Goal: Task Accomplishment & Management: Use online tool/utility

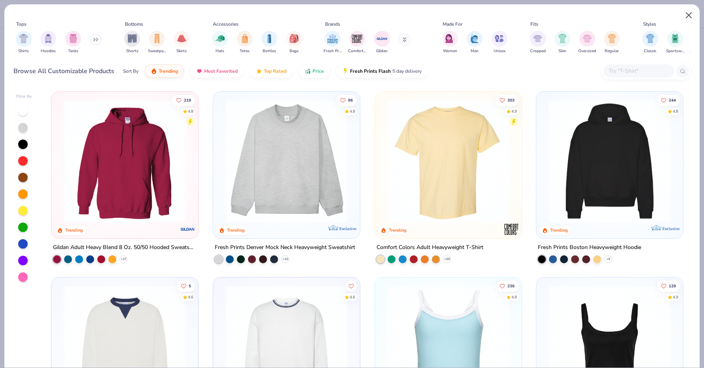
click at [684, 19] on button "Close" at bounding box center [688, 15] width 15 height 15
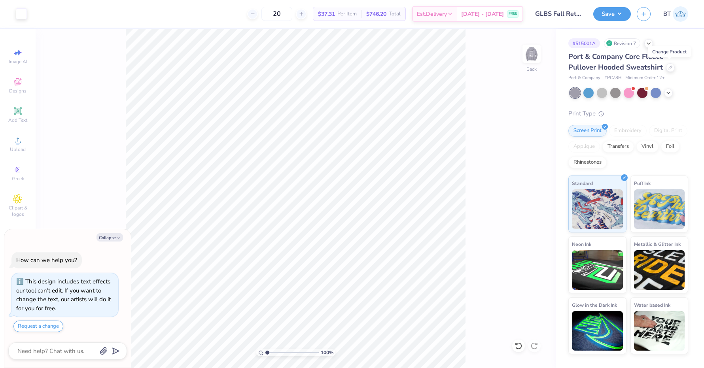
type textarea "x"
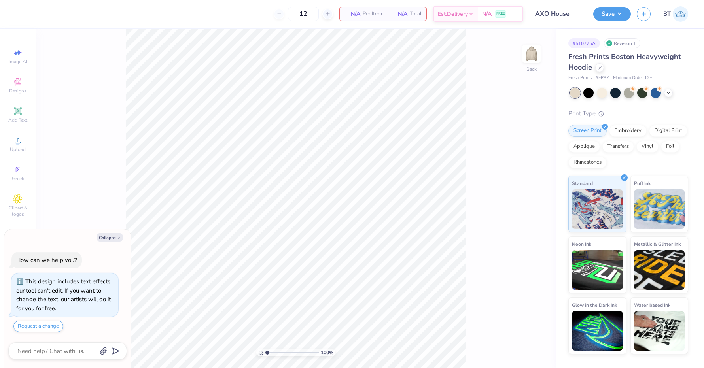
scroll to position [21, 0]
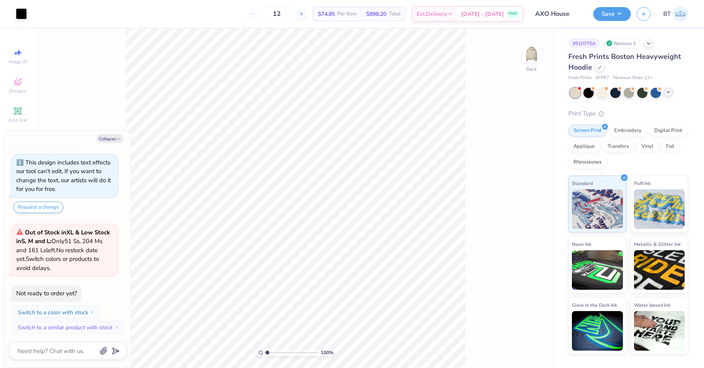
click at [671, 93] on icon at bounding box center [668, 92] width 6 height 6
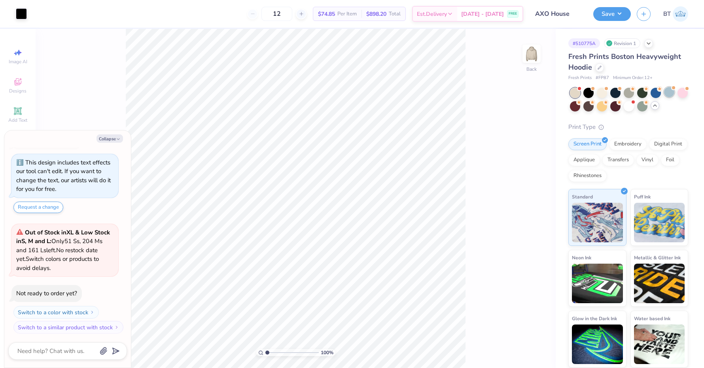
click at [669, 95] on div at bounding box center [669, 92] width 10 height 10
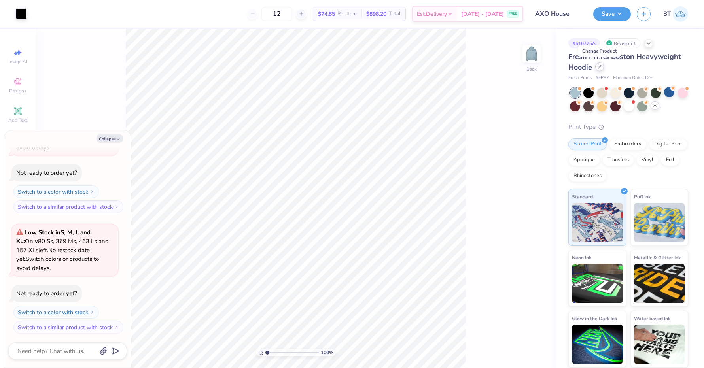
click at [602, 65] on div at bounding box center [599, 66] width 9 height 9
type textarea "x"
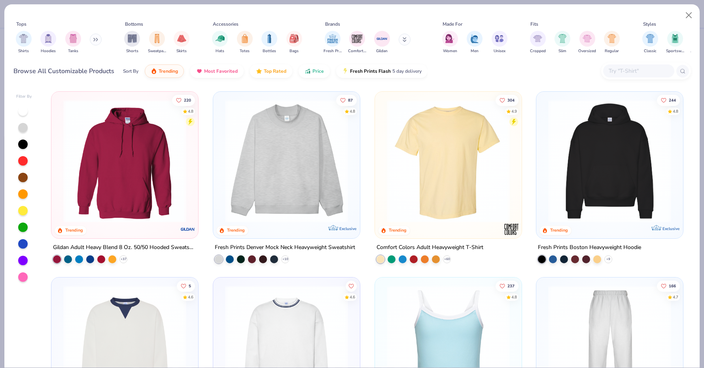
click at [630, 65] on div at bounding box center [638, 70] width 71 height 13
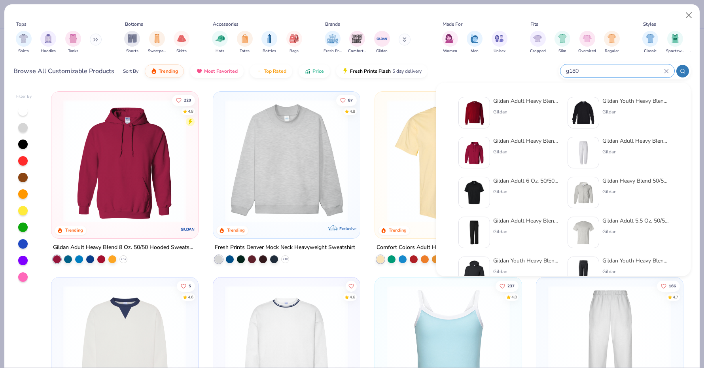
type input "g180"
click at [531, 100] on div "Gildan Adult Heavy Blend Adult 8 Oz. 50/50 Fleece Crew" at bounding box center [526, 101] width 66 height 8
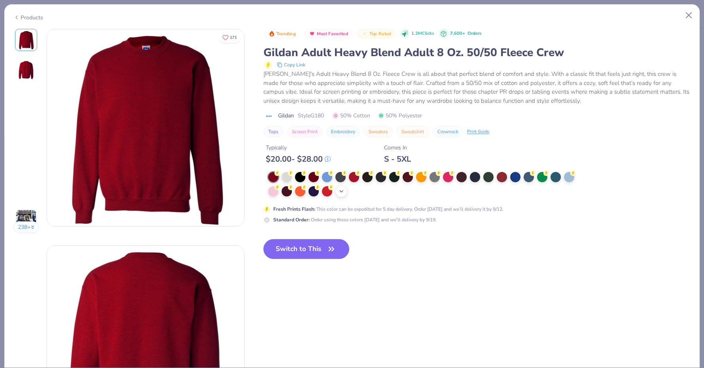
click at [338, 189] on icon at bounding box center [341, 191] width 6 height 6
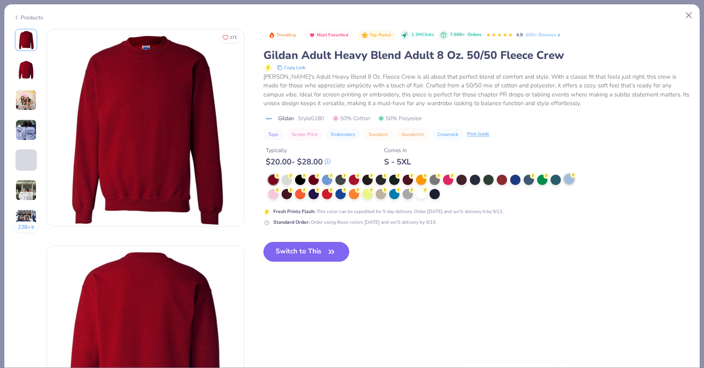
drag, startPoint x: 338, startPoint y: 189, endPoint x: 569, endPoint y: 176, distance: 231.3
click at [569, 176] on div at bounding box center [569, 179] width 10 height 10
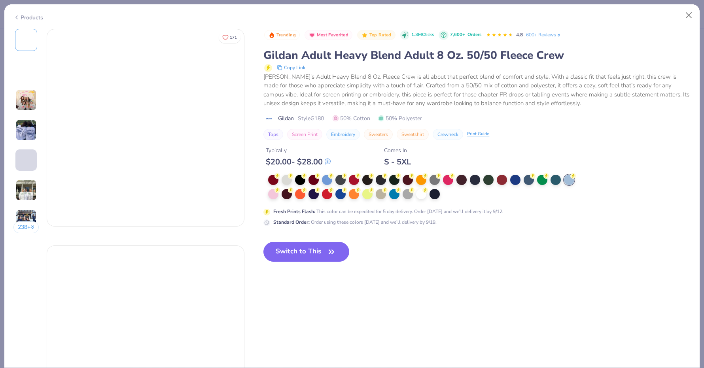
click at [569, 176] on div at bounding box center [569, 180] width 10 height 10
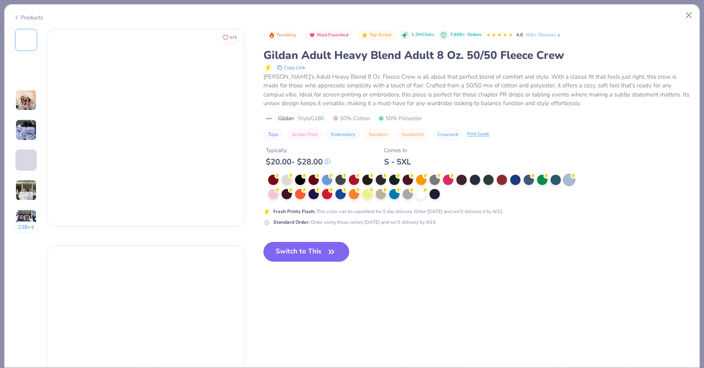
click at [569, 176] on div at bounding box center [569, 180] width 10 height 10
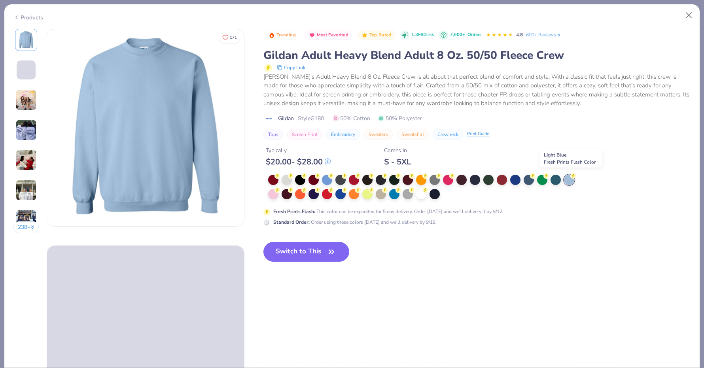
click at [568, 176] on div at bounding box center [569, 180] width 10 height 10
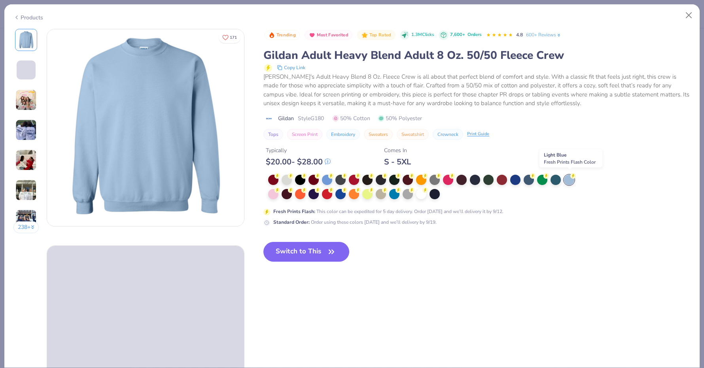
click at [568, 176] on div at bounding box center [569, 180] width 10 height 10
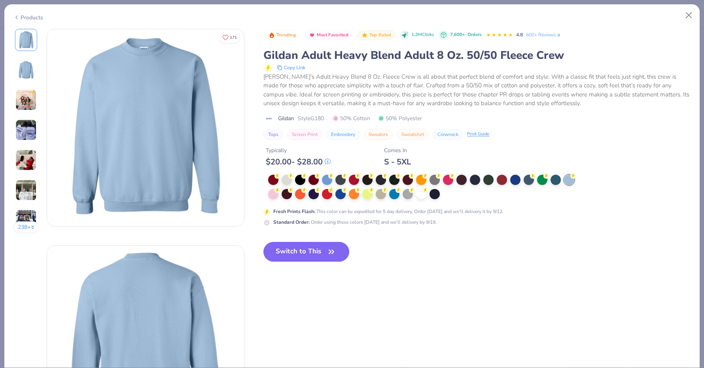
click at [329, 251] on icon "button" at bounding box center [331, 251] width 11 height 11
click at [312, 249] on button "Switch to This" at bounding box center [306, 252] width 86 height 20
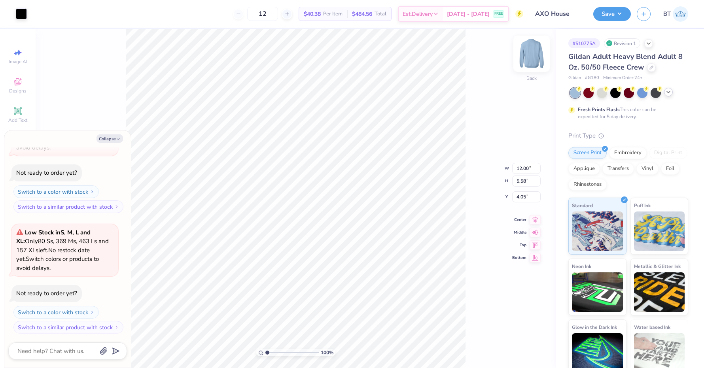
click at [527, 62] on img at bounding box center [532, 54] width 32 height 32
click at [533, 54] on img at bounding box center [532, 54] width 32 height 32
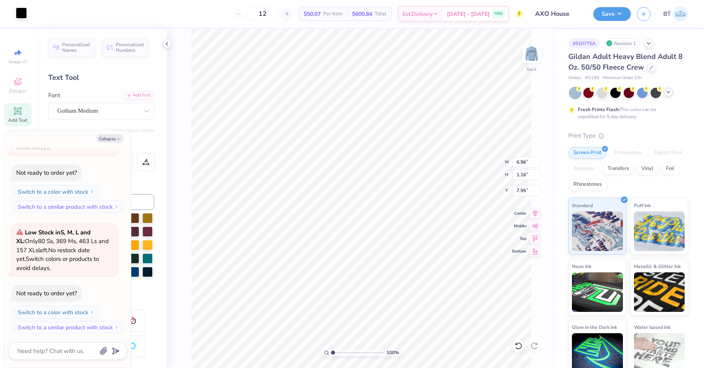
click at [22, 19] on div at bounding box center [21, 13] width 11 height 11
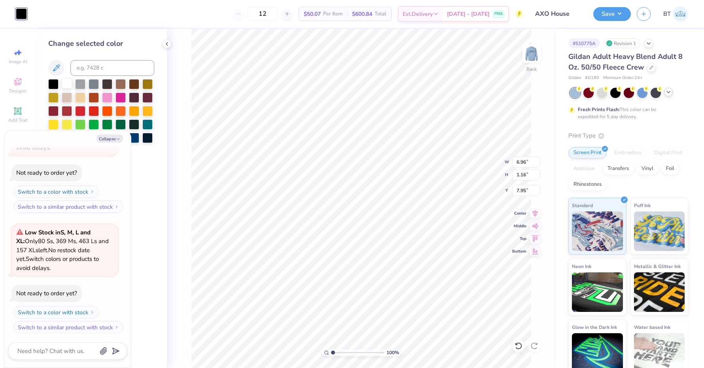
click at [63, 89] on div at bounding box center [67, 83] width 10 height 10
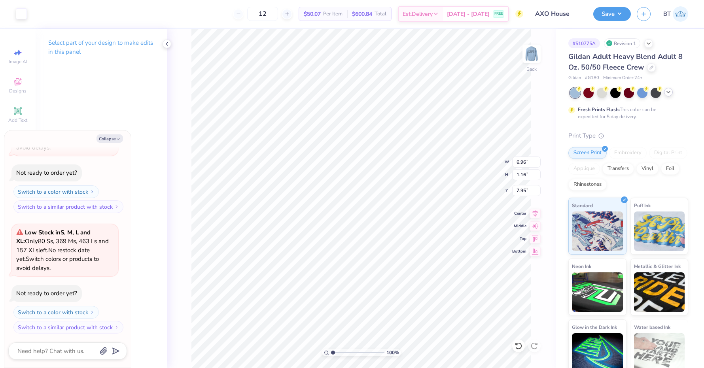
type textarea "x"
type input "3.00"
click at [534, 58] on img at bounding box center [532, 54] width 32 height 32
click at [17, 13] on div at bounding box center [21, 13] width 11 height 11
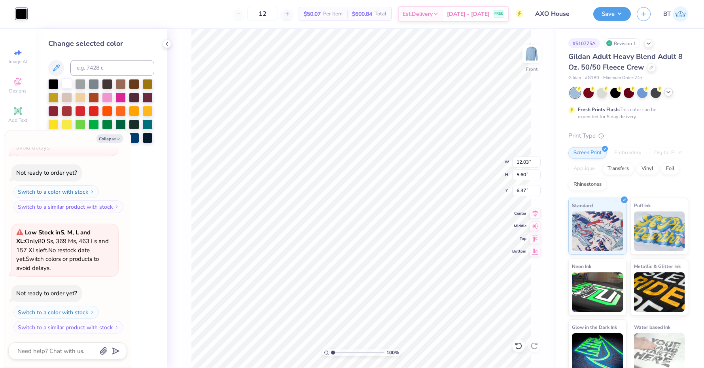
click at [66, 86] on div at bounding box center [67, 83] width 10 height 10
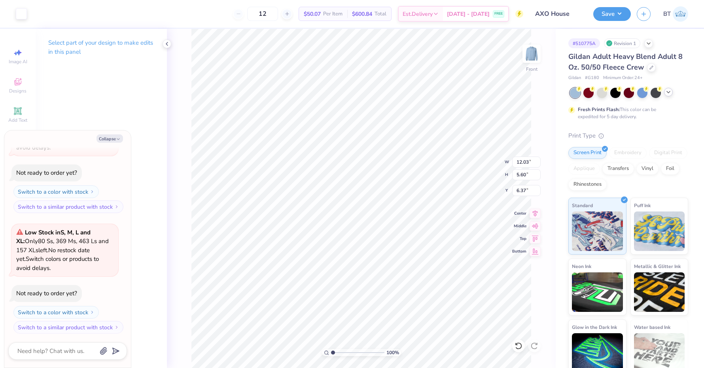
type textarea "x"
type input "3.00"
click at [618, 19] on button "Save" at bounding box center [612, 13] width 38 height 14
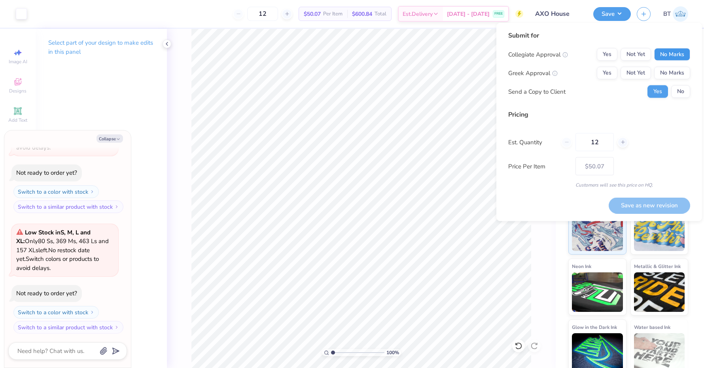
click at [680, 59] on button "No Marks" at bounding box center [672, 54] width 36 height 13
click at [680, 70] on button "No Marks" at bounding box center [672, 73] width 36 height 13
click at [609, 75] on button "Yes" at bounding box center [607, 73] width 21 height 13
click at [682, 93] on button "No" at bounding box center [680, 91] width 19 height 13
type textarea "x"
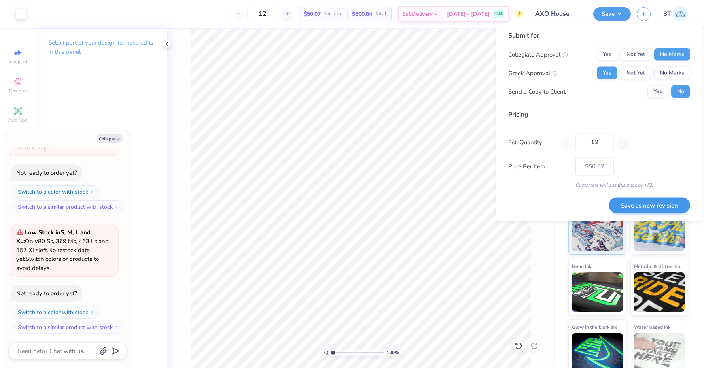
click at [648, 209] on button "Save as new revision" at bounding box center [649, 205] width 81 height 16
type input "$50.07"
type textarea "x"
